Goal: Navigation & Orientation: Find specific page/section

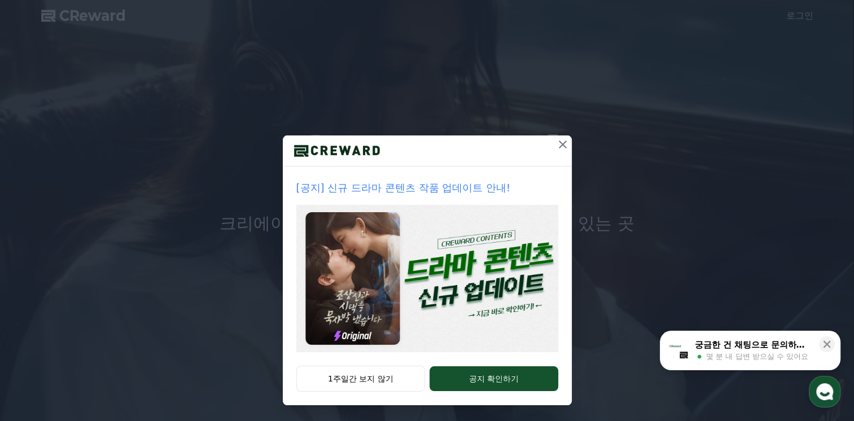
click at [560, 139] on icon at bounding box center [563, 145] width 14 height 14
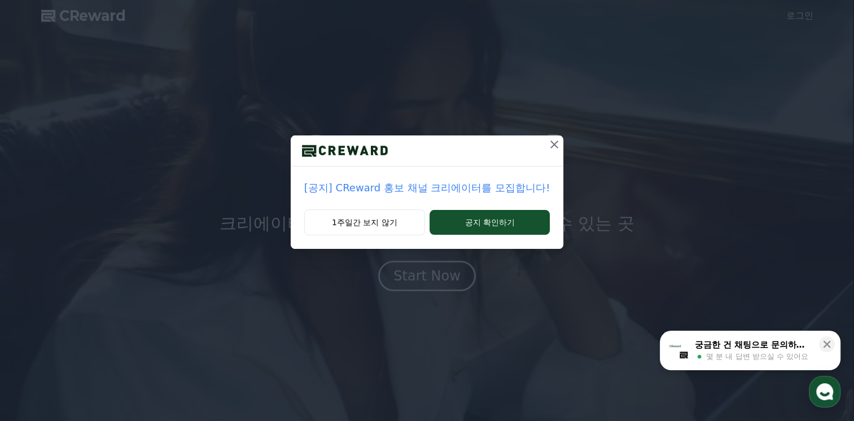
click at [554, 148] on icon at bounding box center [555, 145] width 14 height 14
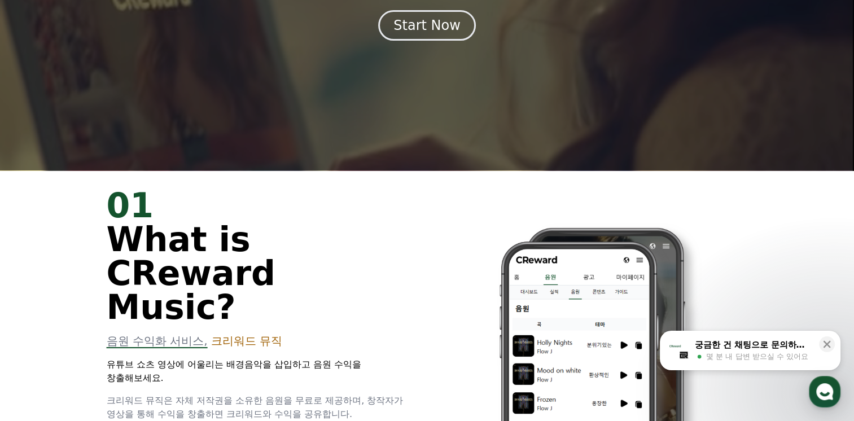
scroll to position [56, 0]
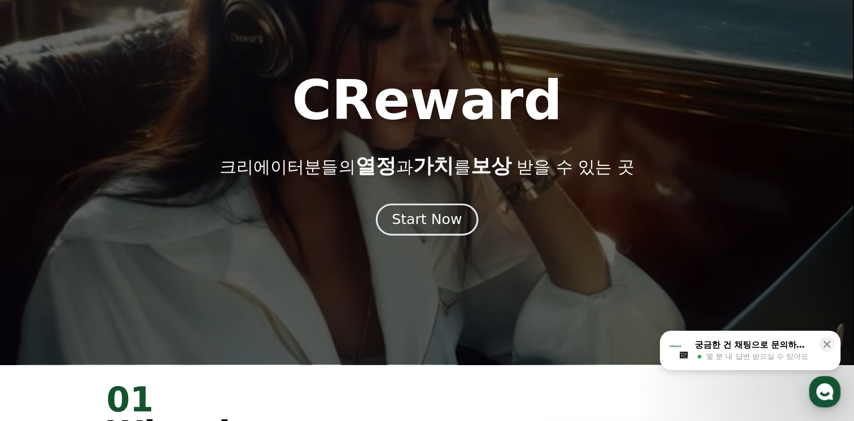
click at [421, 220] on div "Start Now" at bounding box center [427, 219] width 70 height 19
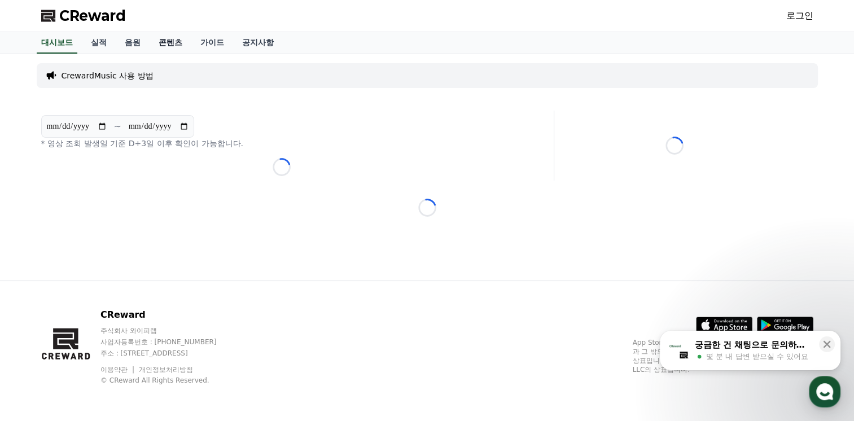
click at [168, 42] on link "콘텐츠" at bounding box center [171, 42] width 42 height 21
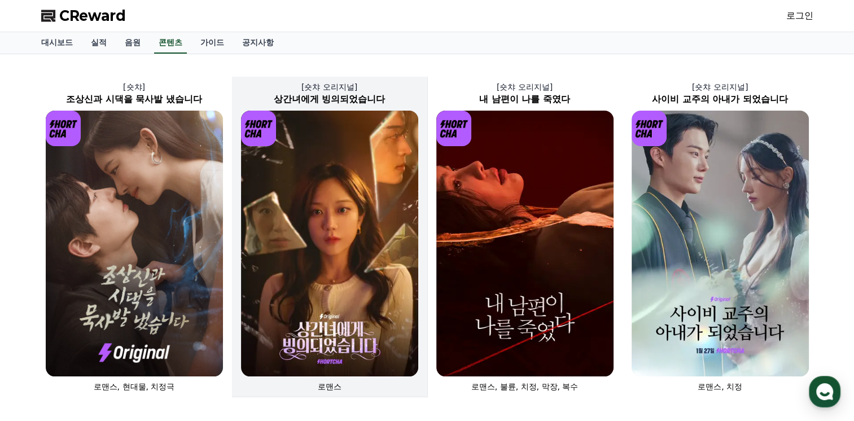
click at [326, 200] on img at bounding box center [329, 244] width 177 height 266
